Goal: Information Seeking & Learning: Stay updated

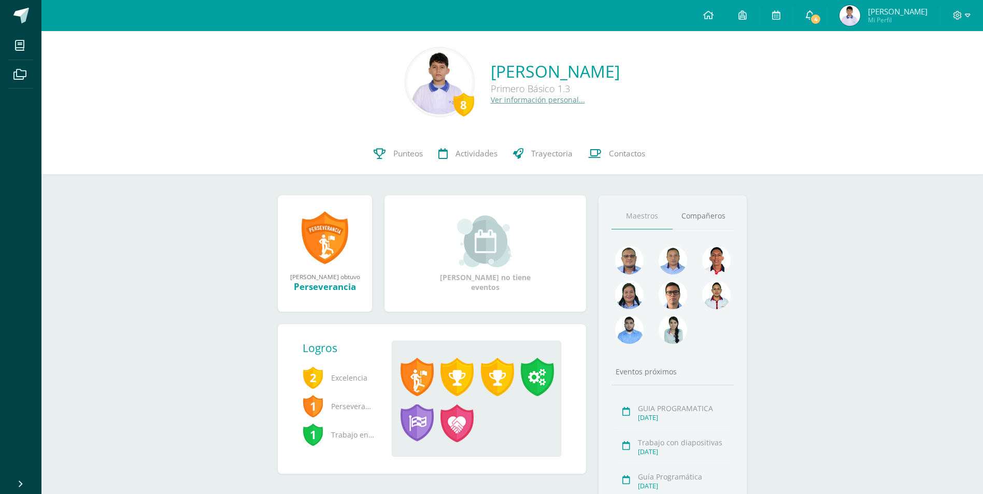
click at [821, 16] on span "4" at bounding box center [815, 18] width 11 height 11
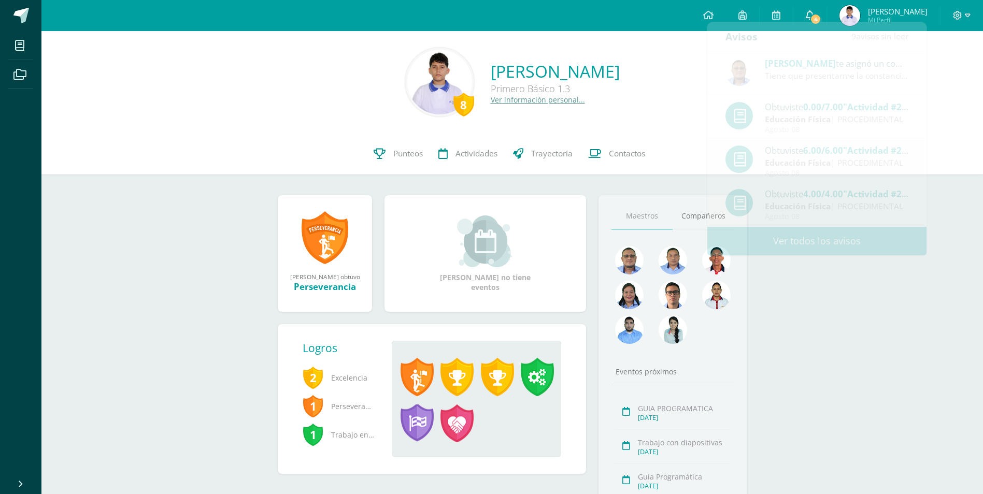
click at [821, 16] on span "4" at bounding box center [815, 18] width 11 height 11
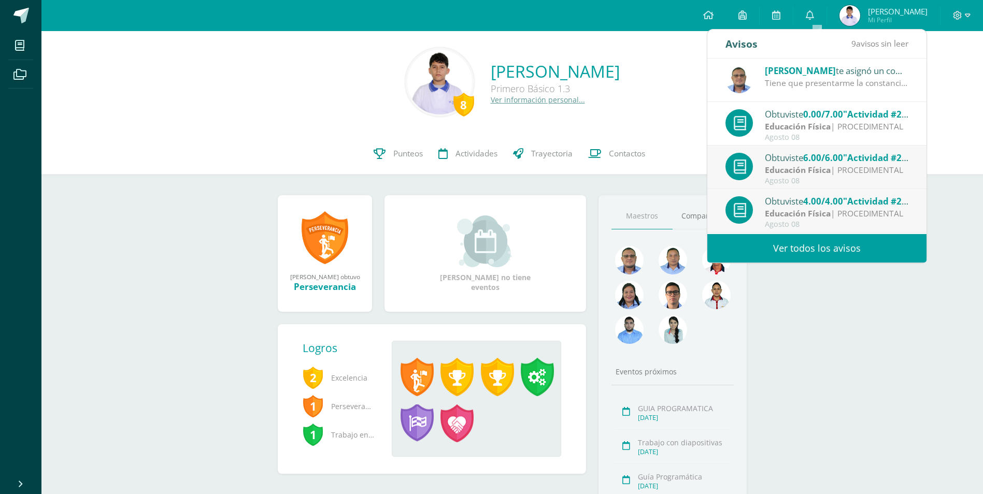
click at [825, 81] on div "Tiene que presentarme la constancia de permiso para calificarle" at bounding box center [837, 83] width 144 height 12
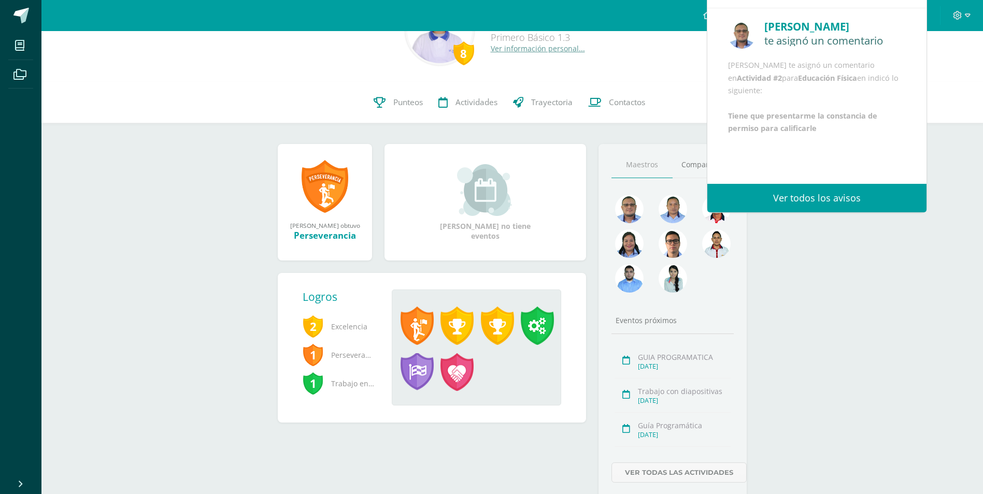
scroll to position [52, 0]
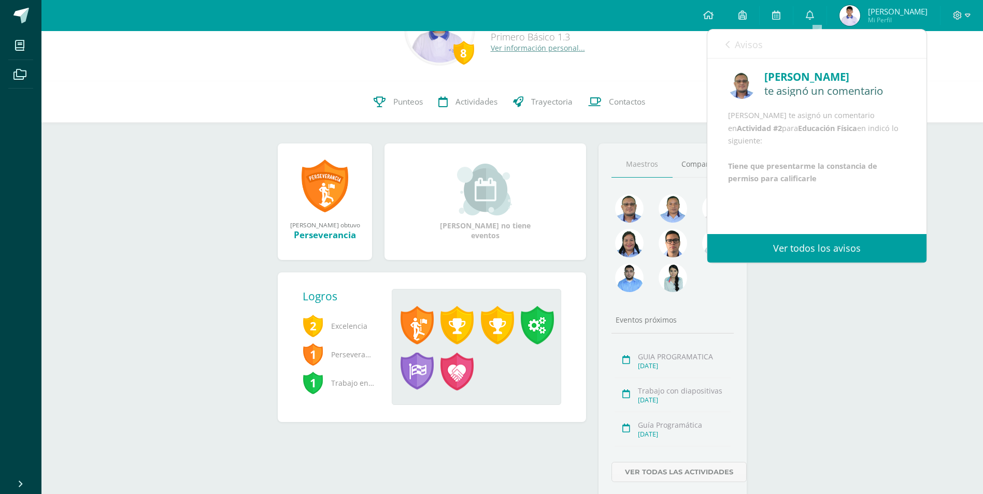
click at [807, 251] on link "Ver todos los avisos" at bounding box center [816, 248] width 219 height 28
click at [726, 47] on icon at bounding box center [727, 44] width 4 height 8
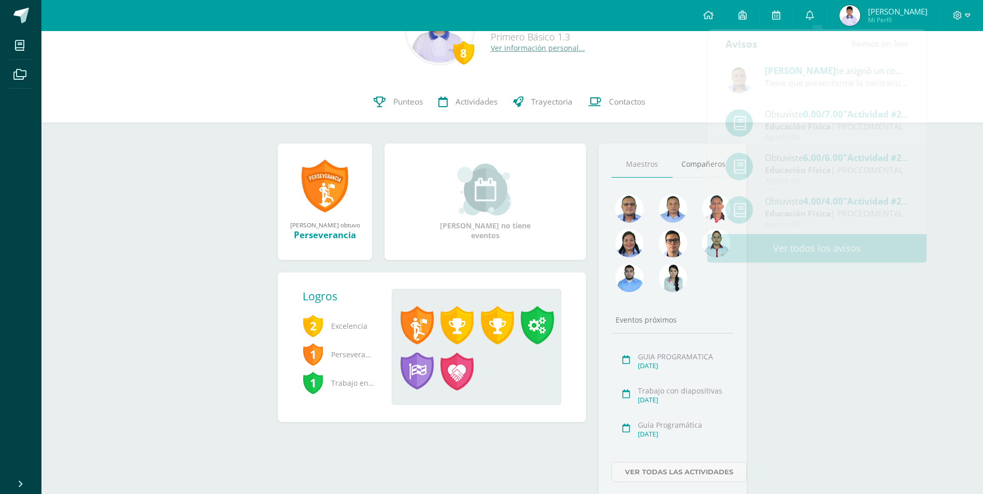
click at [671, 65] on div "8 Dennis Andres Kroker Paz Primero Básico 1.3 Ver información personal..." at bounding box center [511, 30] width 941 height 102
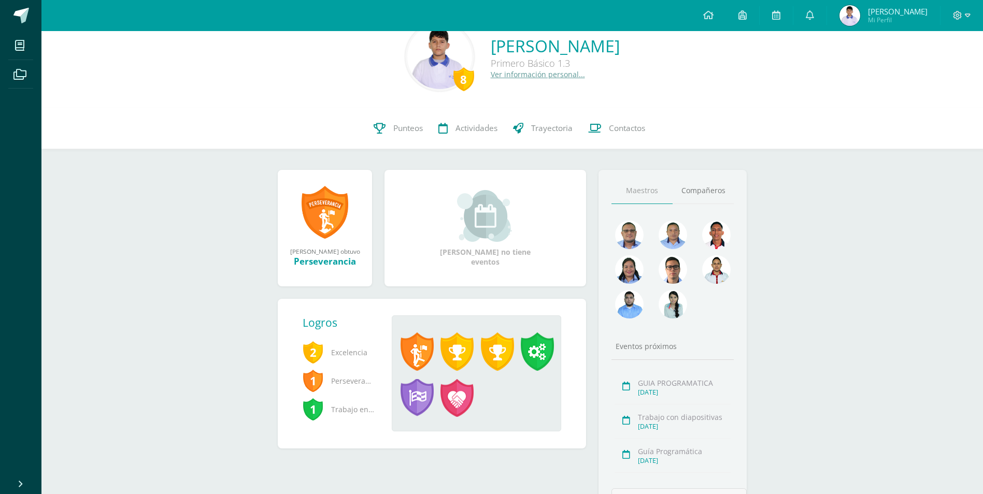
scroll to position [0, 0]
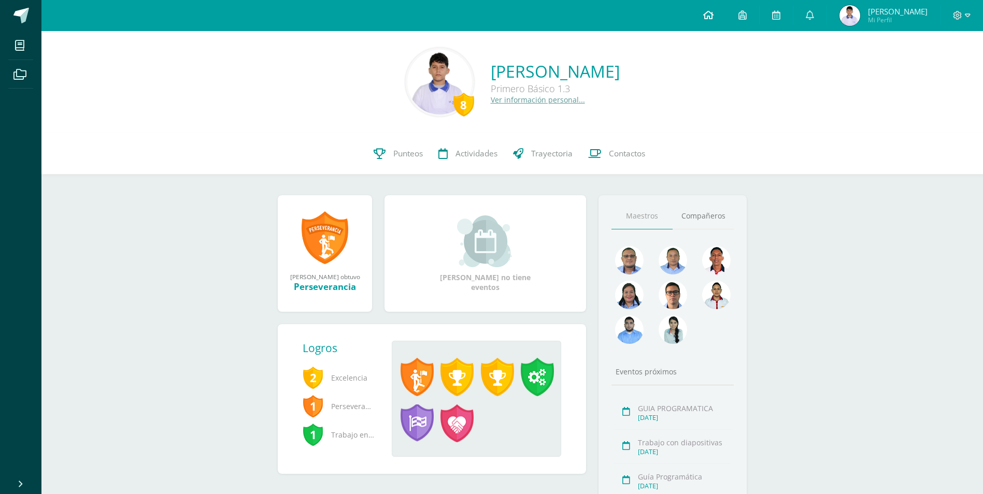
click at [713, 13] on icon at bounding box center [708, 14] width 10 height 9
click at [707, 25] on link at bounding box center [708, 15] width 35 height 31
